Goal: Find specific page/section: Find specific page/section

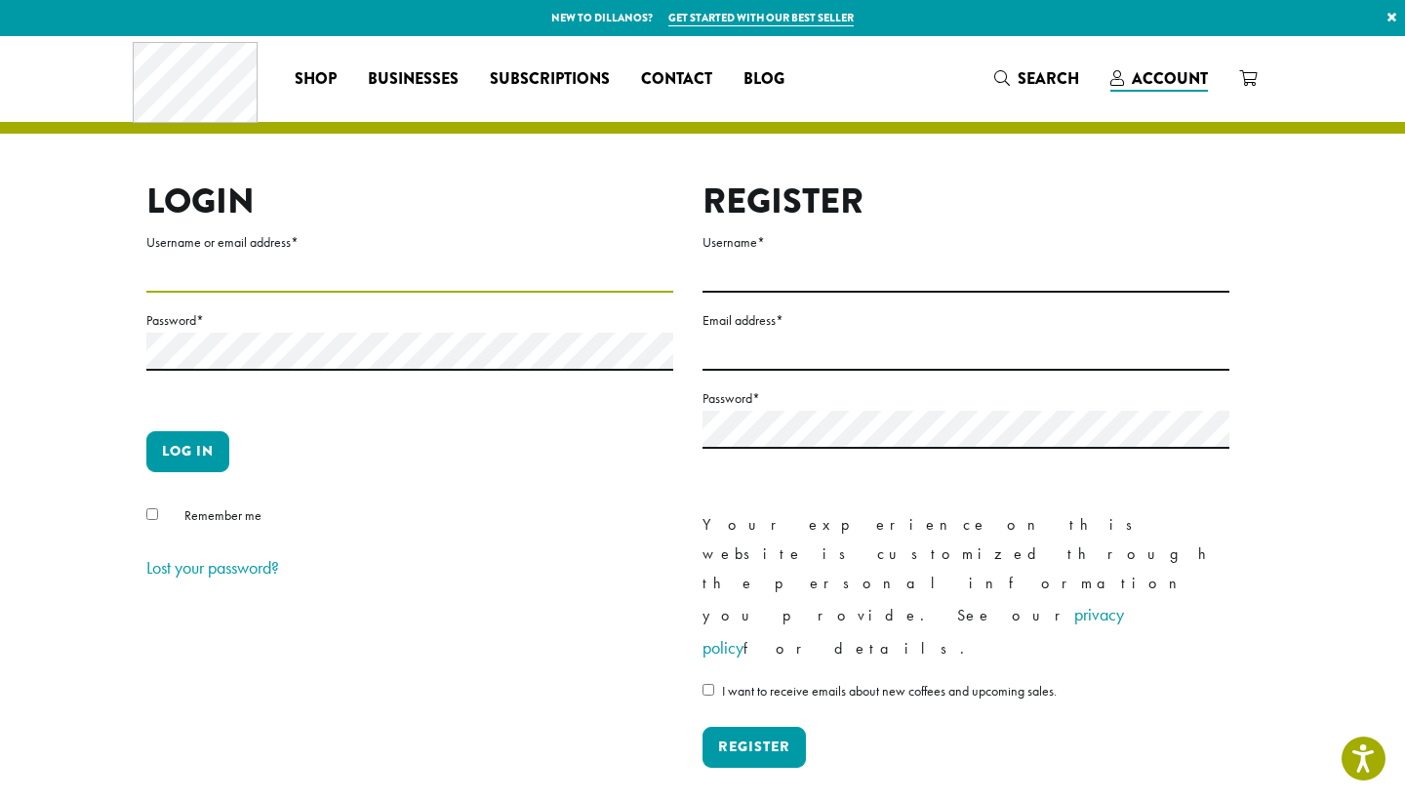
click at [296, 271] on input "Username or email address *" at bounding box center [409, 274] width 527 height 38
type input "**********"
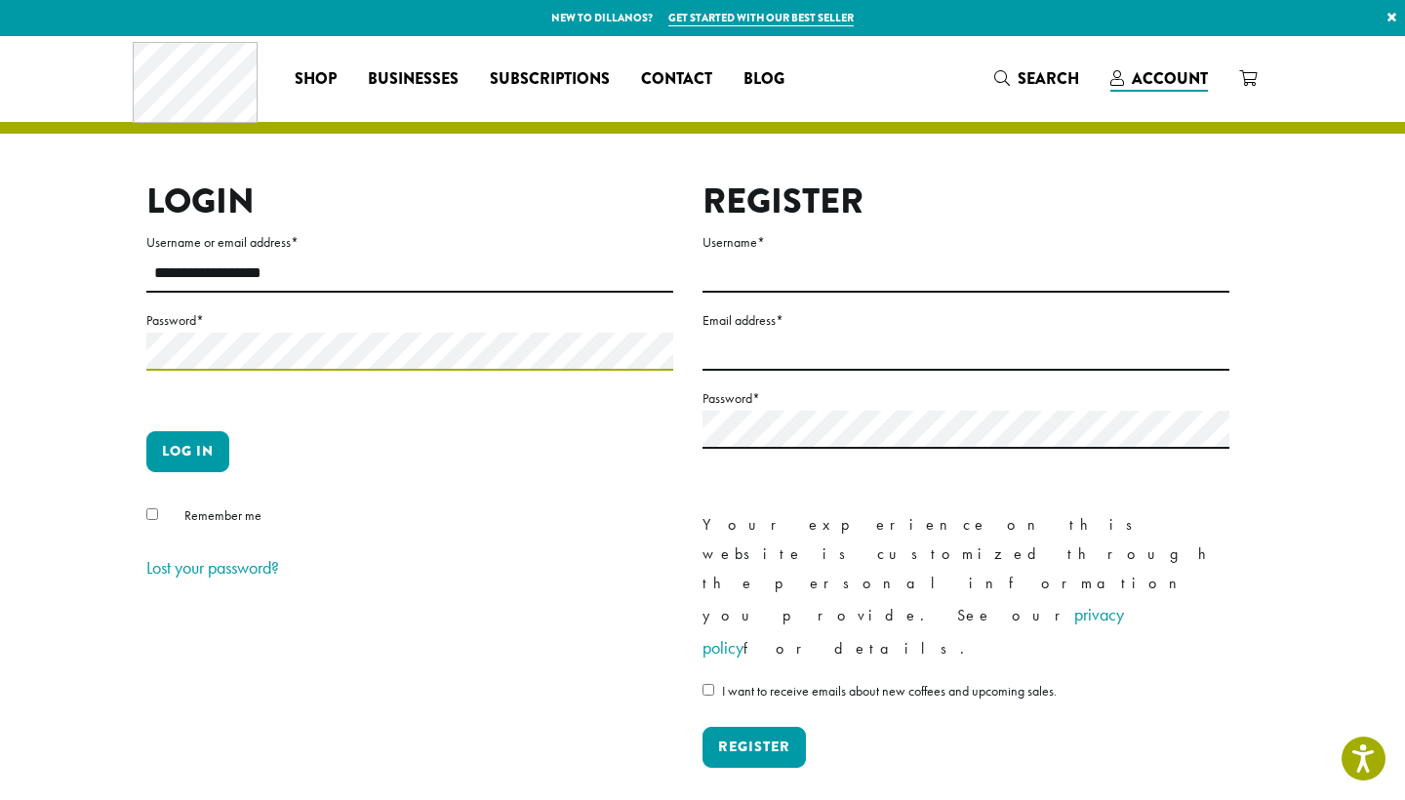
click at [187, 451] on button "Log in" at bounding box center [187, 451] width 83 height 41
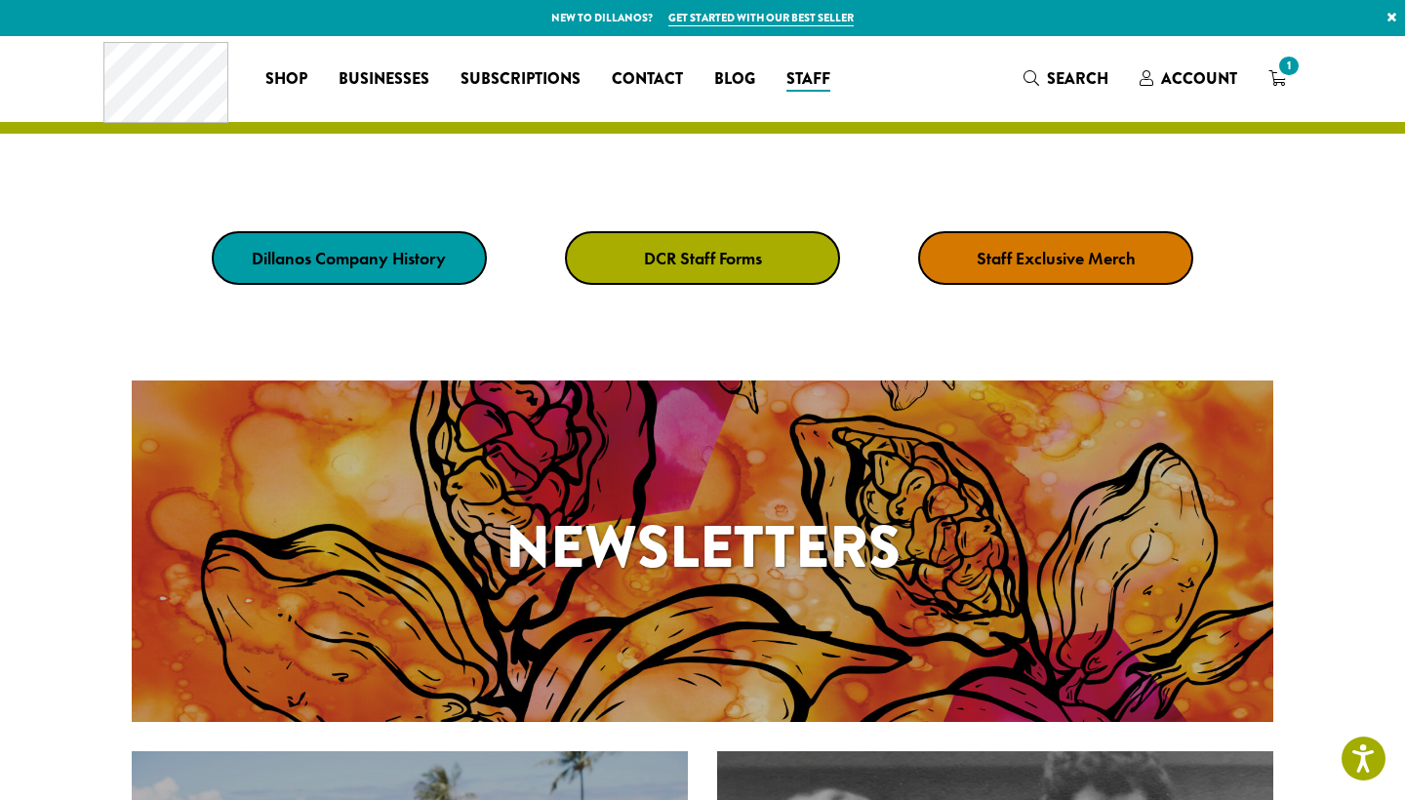
click at [706, 263] on strong "DCR Staff Forms" at bounding box center [703, 258] width 118 height 22
click at [753, 259] on strong "DCR Staff Forms" at bounding box center [703, 258] width 118 height 22
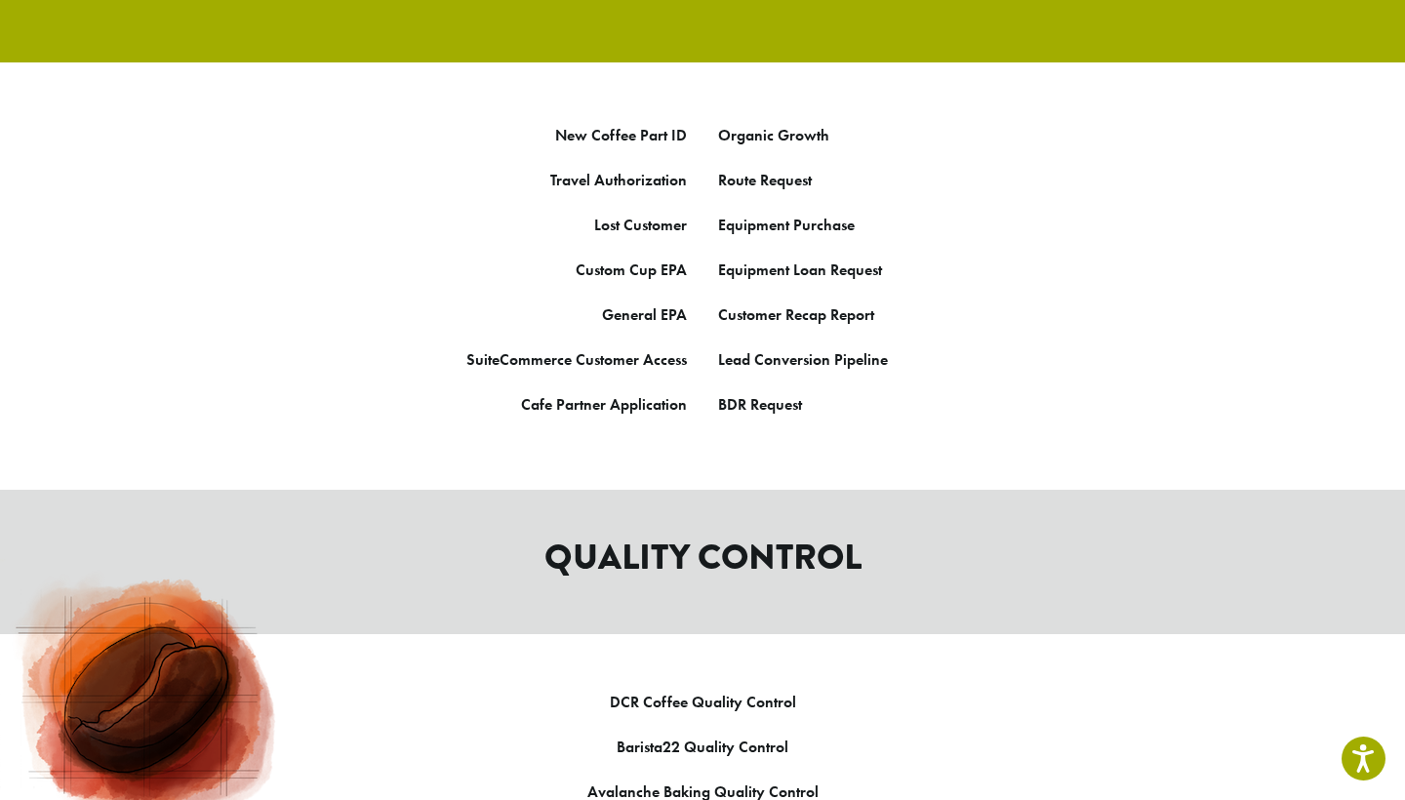
scroll to position [971, 0]
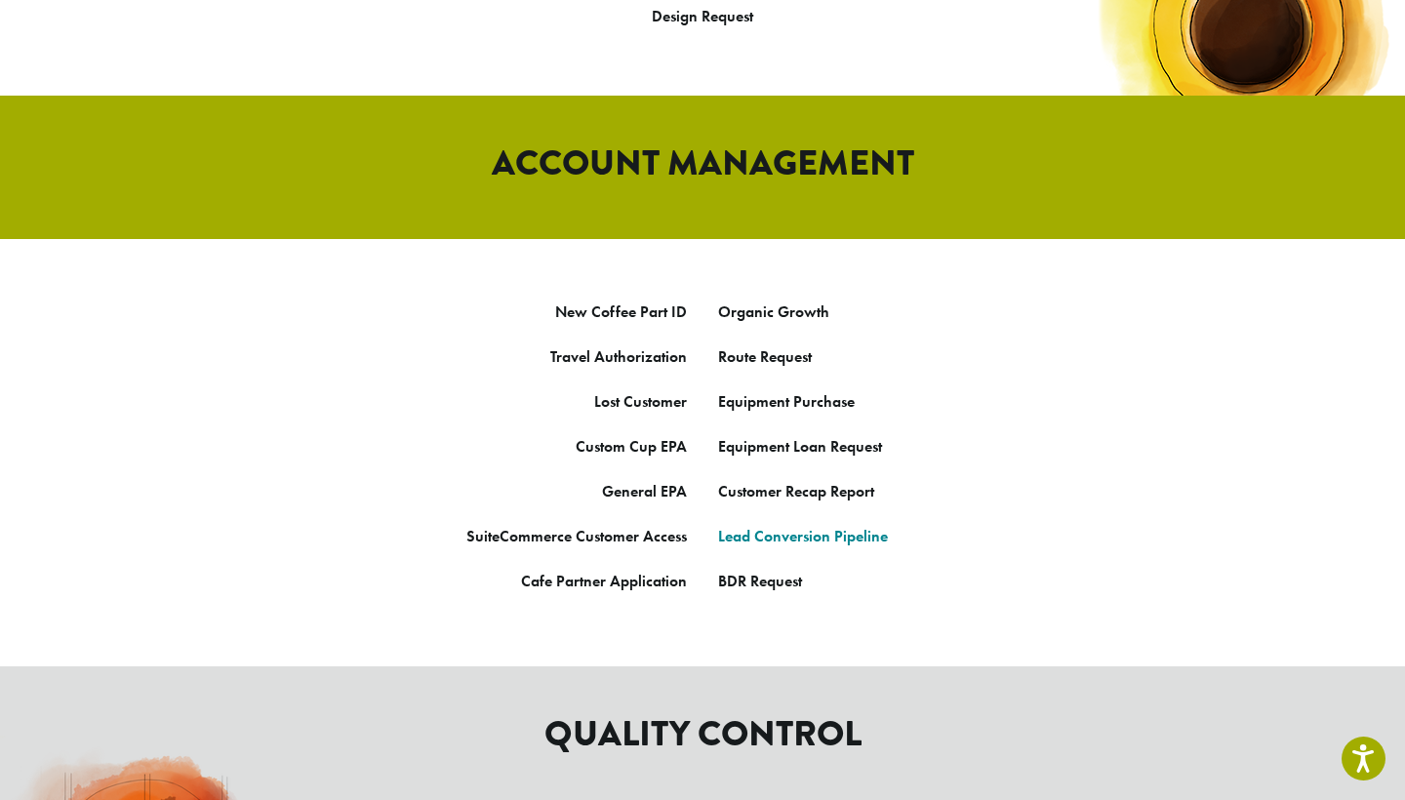
click at [801, 526] on link "Lead Conversion Pipeline" at bounding box center [803, 536] width 170 height 20
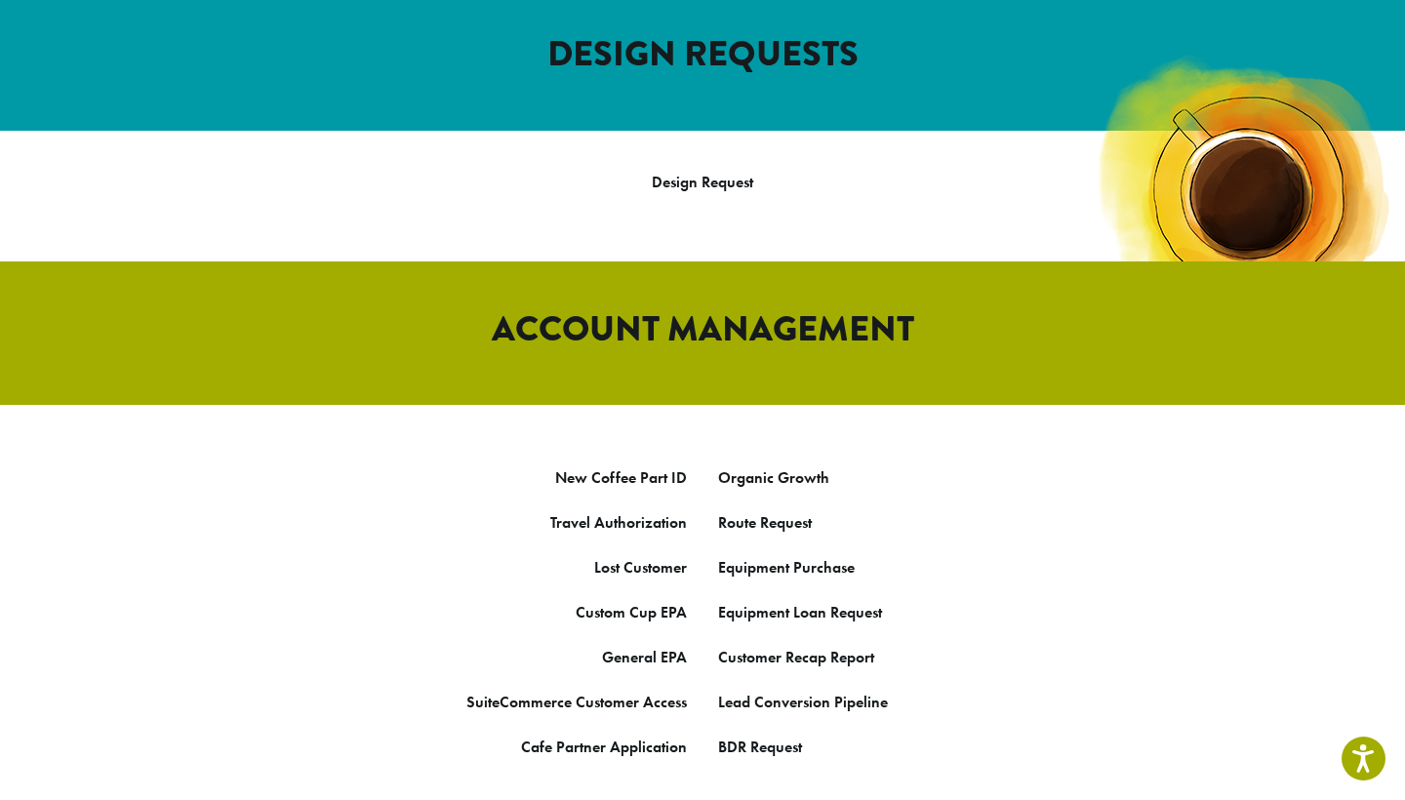
scroll to position [826, 0]
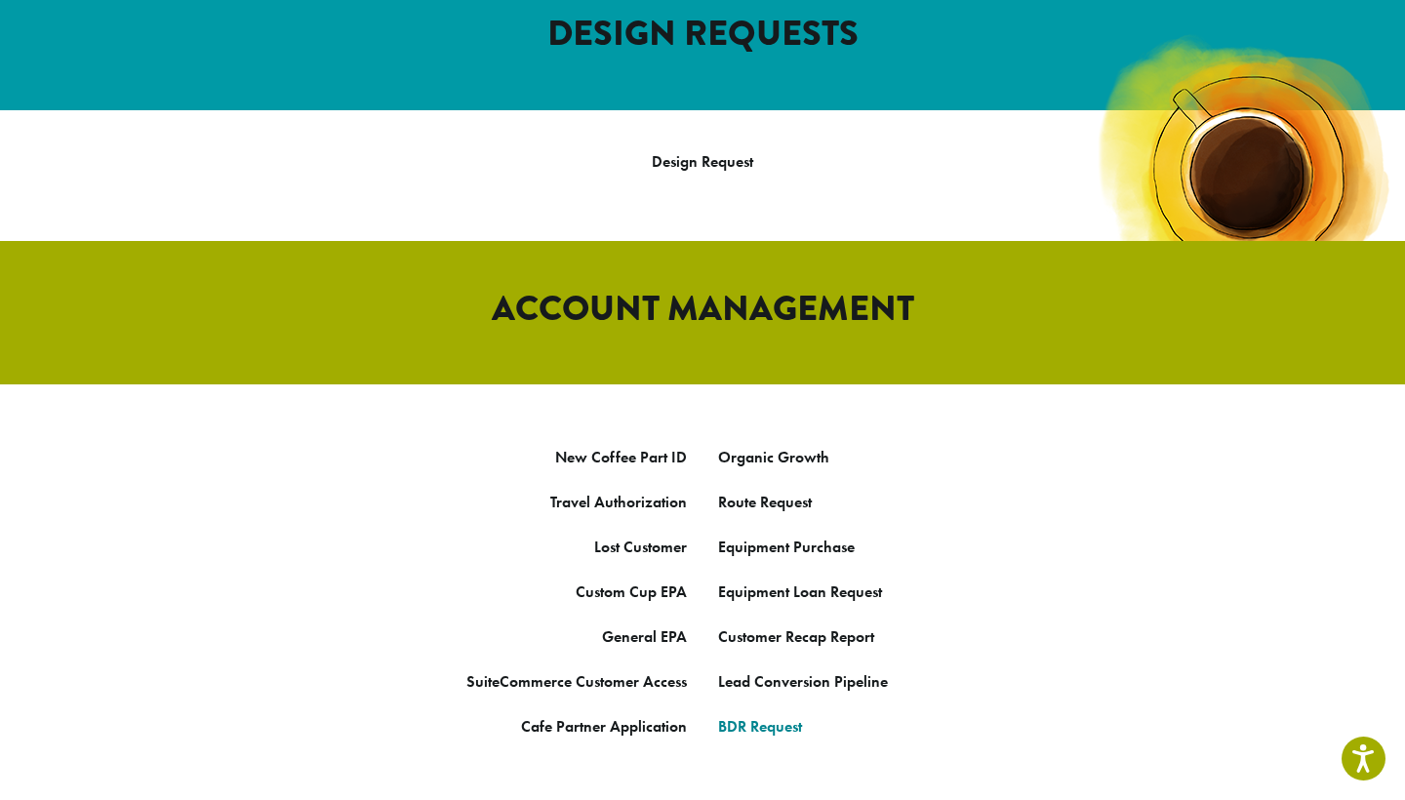
click at [742, 716] on link "BDR Request" at bounding box center [760, 726] width 84 height 20
